Goal: Task Accomplishment & Management: Complete application form

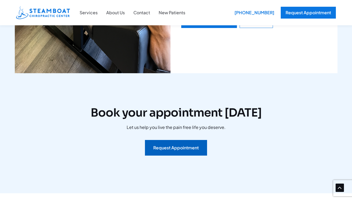
scroll to position [1017, 0]
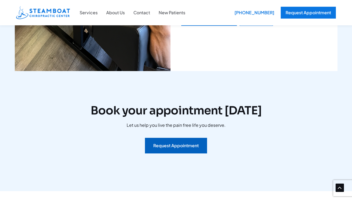
click at [183, 143] on div "Request Appointment" at bounding box center [175, 145] width 45 height 4
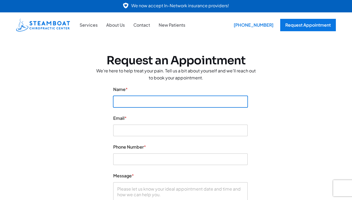
click at [144, 103] on input "Name *" at bounding box center [180, 102] width 134 height 12
type input "Tyler Willson"
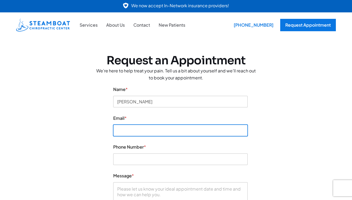
click at [141, 131] on input "Email *" at bounding box center [180, 130] width 134 height 12
type input "tim.m.willson@gmail.com"
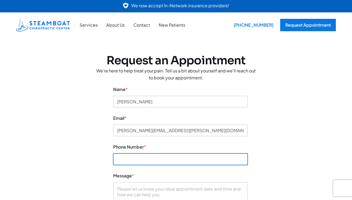
type input "9194913177"
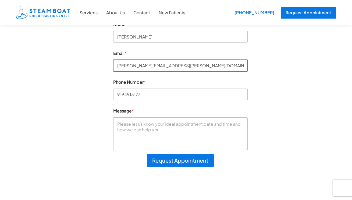
scroll to position [66, 0]
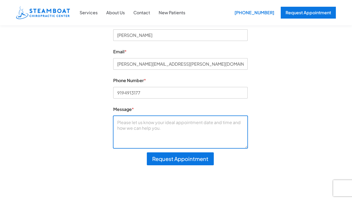
click at [127, 123] on textarea "Message *" at bounding box center [180, 132] width 134 height 32
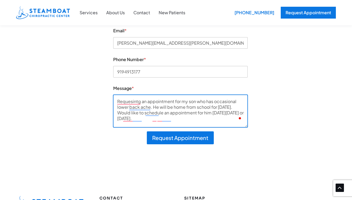
scroll to position [88, 0]
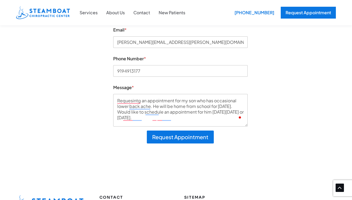
click at [95, 111] on div "Request an Appointment We’re here to help treat your pain. Tell us a bit about …" at bounding box center [176, 55] width 323 height 178
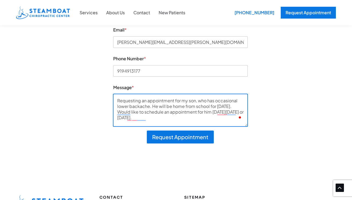
drag, startPoint x: 195, startPoint y: 107, endPoint x: 208, endPoint y: 106, distance: 13.5
click at [208, 106] on textarea "Requesting an appointment for my son, who has occasional lower backache. He wil…" at bounding box center [180, 110] width 134 height 32
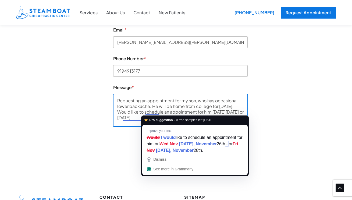
click at [146, 113] on textarea "Requesting an appointment for my son, who has occasional lower backache. He wil…" at bounding box center [180, 110] width 134 height 32
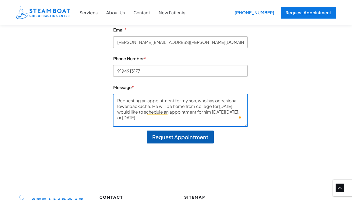
type textarea "Requesting an appointment for my son, who has occasional lower backache. He wil…"
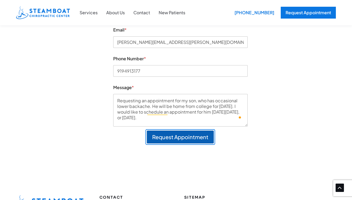
click at [180, 138] on button "Request Appointment" at bounding box center [180, 136] width 67 height 13
